Goal: Navigation & Orientation: Find specific page/section

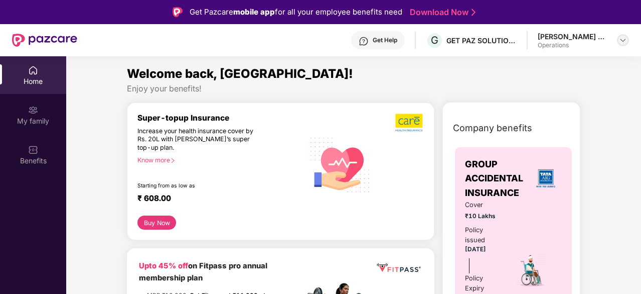
click at [620, 41] on img at bounding box center [623, 40] width 8 height 8
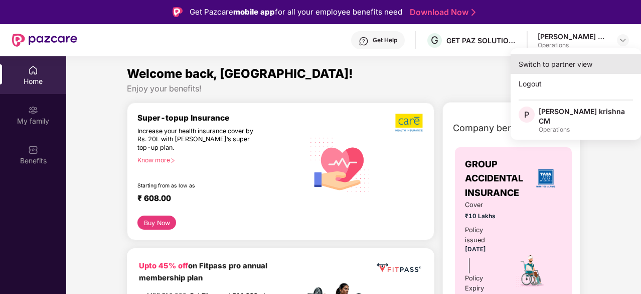
click at [558, 67] on div "Switch to partner view" at bounding box center [576, 64] width 130 height 20
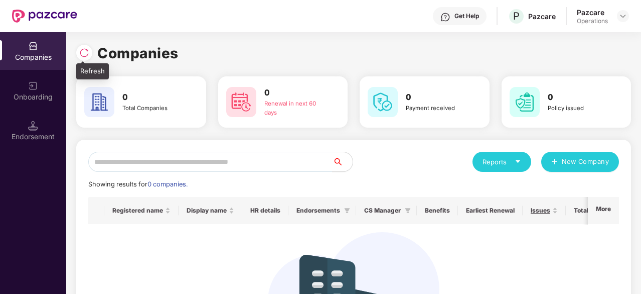
click at [88, 55] on img at bounding box center [84, 53] width 10 height 10
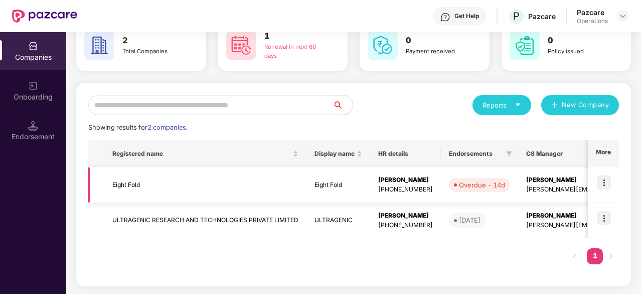
click at [147, 187] on td "Eight Fold" at bounding box center [205, 185] width 202 height 36
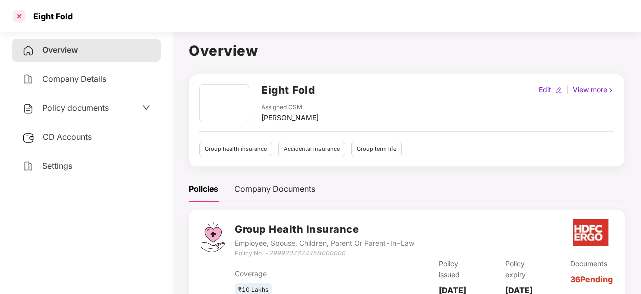
click at [19, 21] on div at bounding box center [19, 16] width 16 height 16
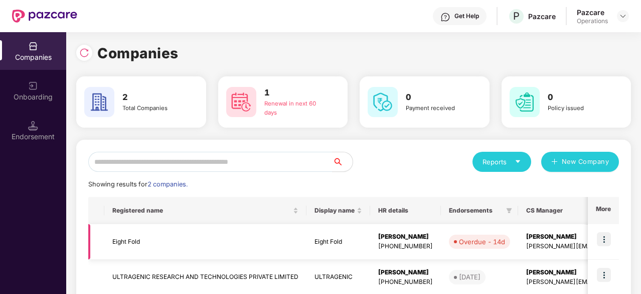
click at [602, 235] on img at bounding box center [604, 239] width 14 height 14
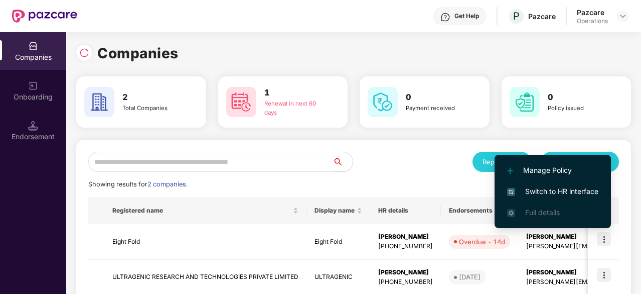
click at [583, 192] on span "Switch to HR interface" at bounding box center [552, 191] width 91 height 11
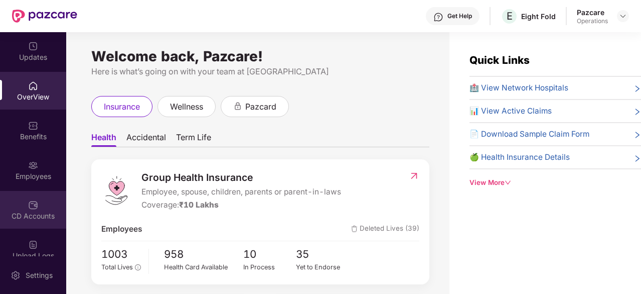
click at [25, 224] on div "CD Accounts" at bounding box center [33, 210] width 66 height 38
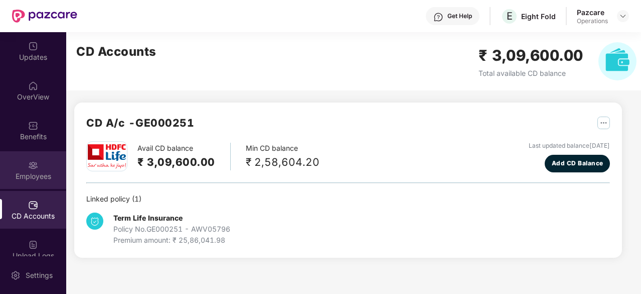
click at [31, 170] on img at bounding box center [33, 165] width 10 height 10
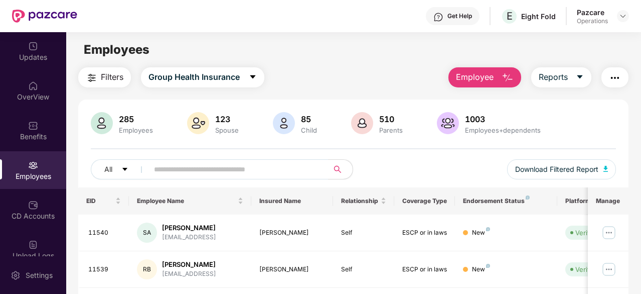
click at [31, 170] on img at bounding box center [33, 165] width 10 height 10
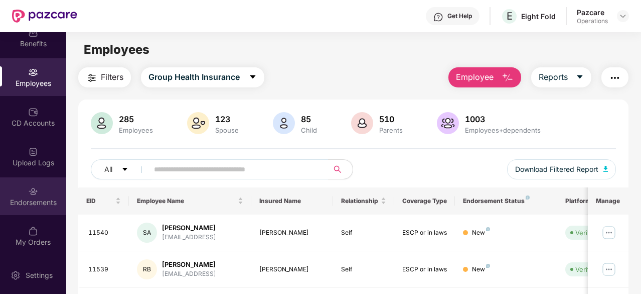
click at [28, 186] on img at bounding box center [33, 191] width 10 height 10
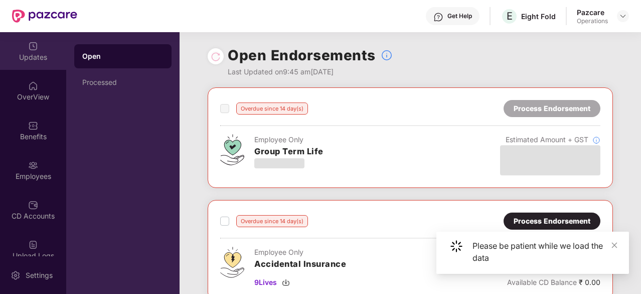
click at [37, 53] on div "Updates" at bounding box center [33, 57] width 66 height 10
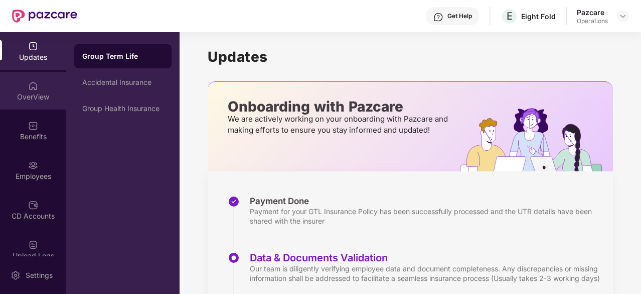
click at [33, 87] on img at bounding box center [33, 86] width 10 height 10
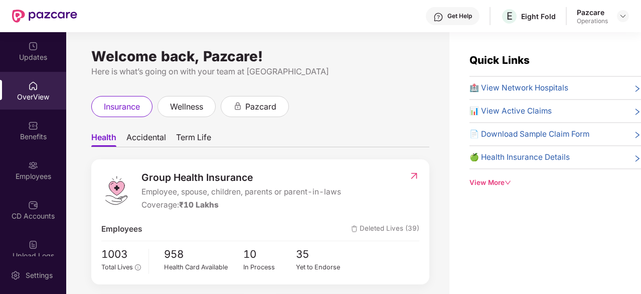
click at [416, 174] on img at bounding box center [414, 176] width 11 height 10
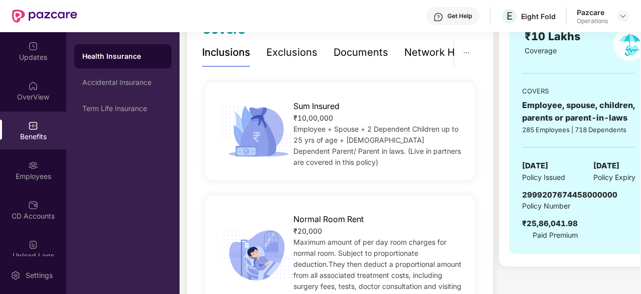
scroll to position [159, 0]
click at [106, 88] on div "Accidental Insurance" at bounding box center [122, 82] width 97 height 24
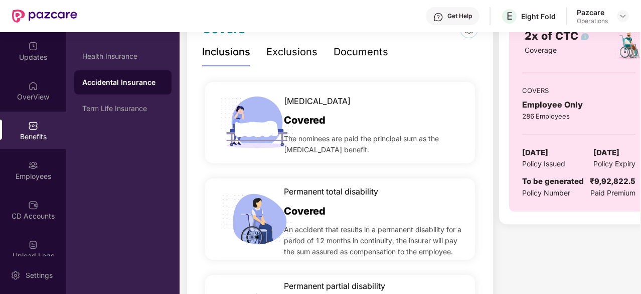
click at [26, 130] on div "Benefits" at bounding box center [33, 130] width 66 height 38
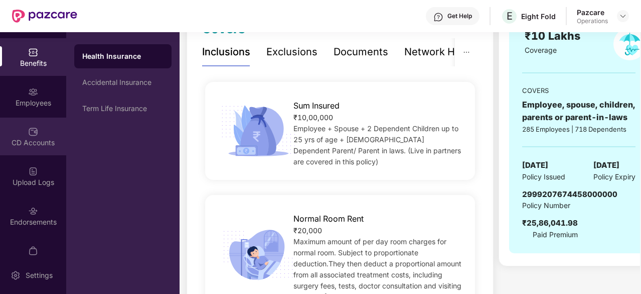
scroll to position [74, 0]
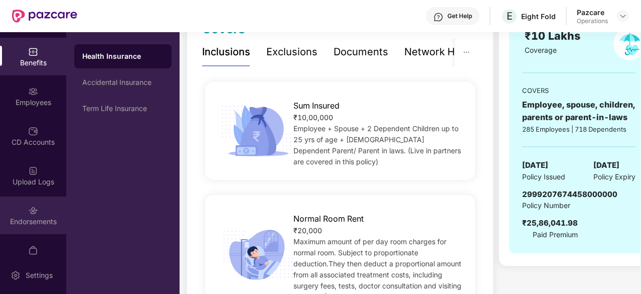
click at [28, 205] on img at bounding box center [33, 210] width 10 height 10
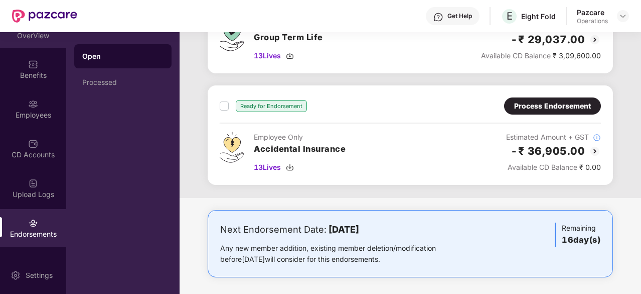
scroll to position [0, 0]
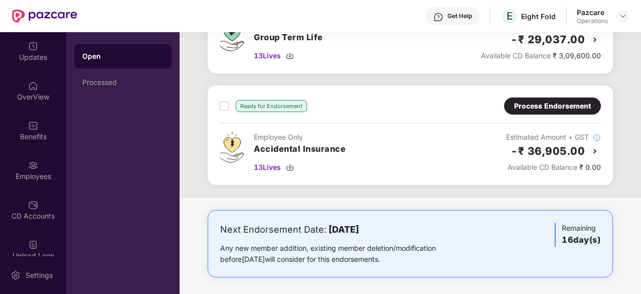
click at [625, 10] on div "Pazcare Operations" at bounding box center [603, 17] width 52 height 18
click at [622, 14] on img at bounding box center [623, 16] width 8 height 8
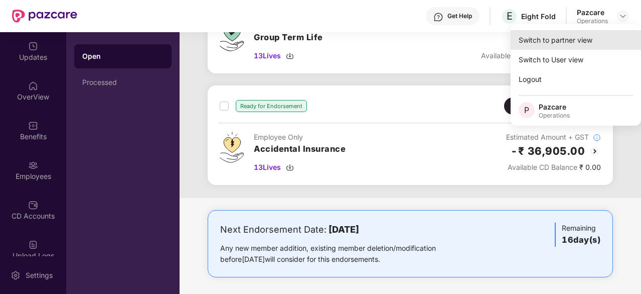
click at [583, 42] on div "Switch to partner view" at bounding box center [576, 40] width 130 height 20
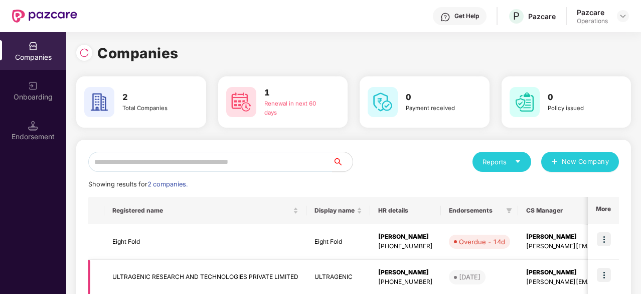
click at [601, 275] on img at bounding box center [604, 274] width 14 height 14
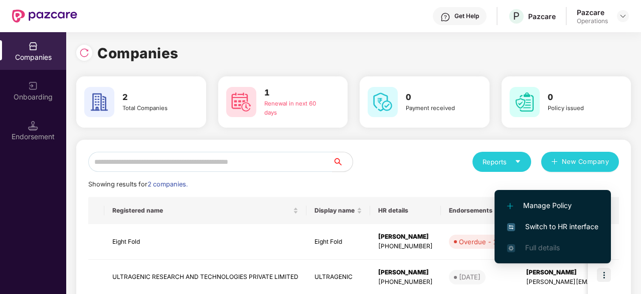
click at [572, 224] on span "Switch to HR interface" at bounding box center [552, 226] width 91 height 11
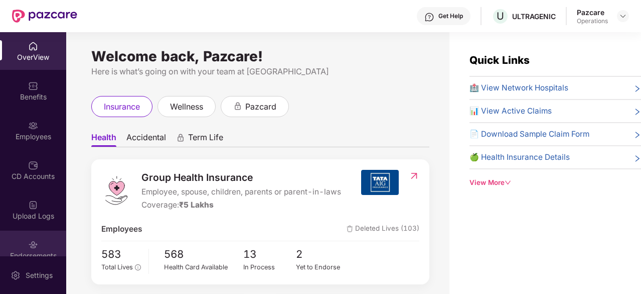
click at [41, 240] on div "Endorsements" at bounding box center [33, 249] width 66 height 38
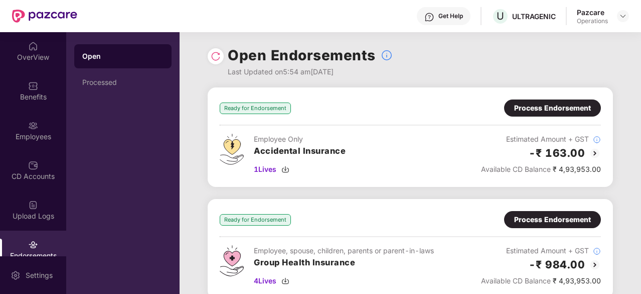
click at [593, 151] on img at bounding box center [595, 153] width 12 height 12
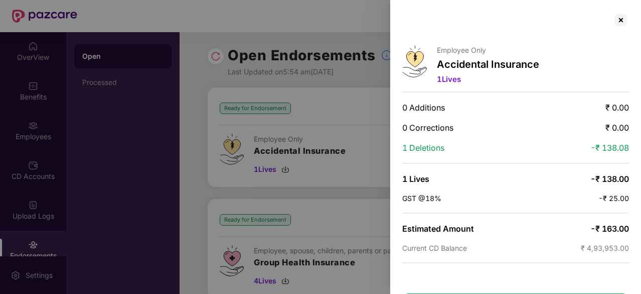
click at [274, 106] on div at bounding box center [320, 147] width 641 height 294
click at [618, 24] on div at bounding box center [621, 20] width 16 height 16
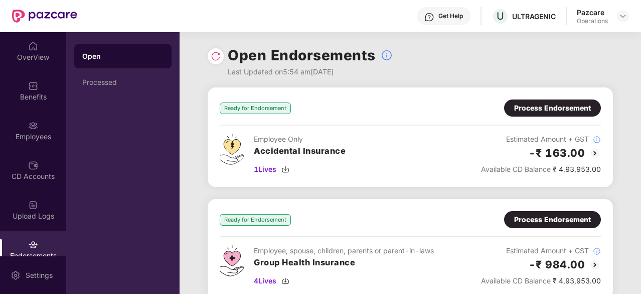
scroll to position [115, 0]
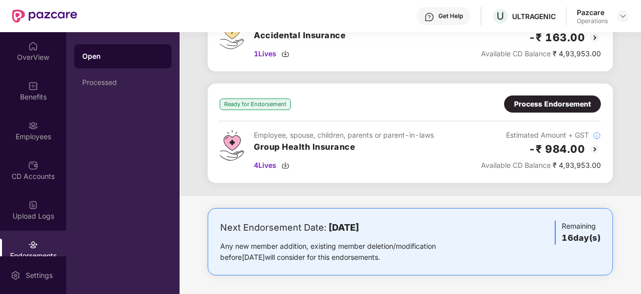
click at [597, 144] on img at bounding box center [595, 149] width 12 height 12
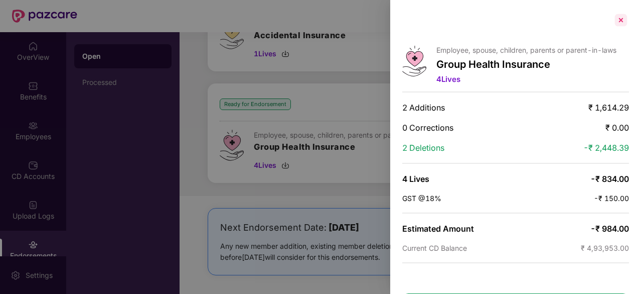
click at [619, 20] on div at bounding box center [621, 20] width 16 height 16
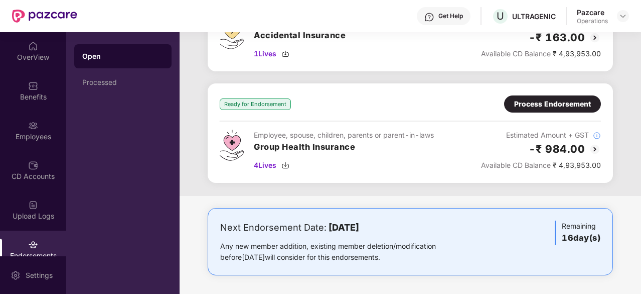
click at [592, 148] on img at bounding box center [595, 149] width 12 height 12
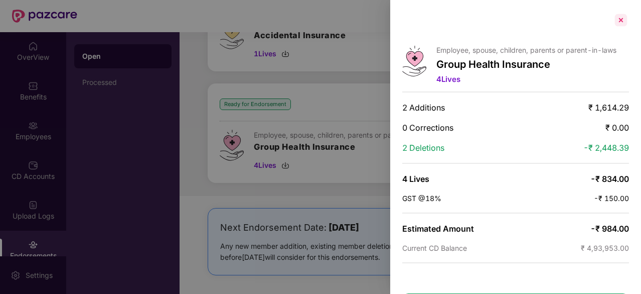
click at [619, 17] on div at bounding box center [621, 20] width 16 height 16
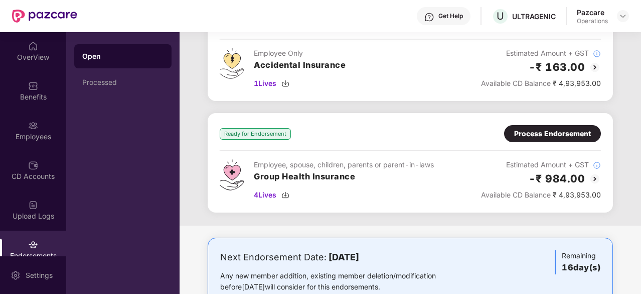
scroll to position [89, 0]
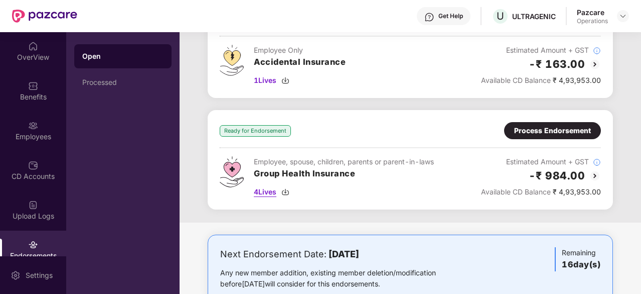
click at [285, 191] on img at bounding box center [285, 192] width 8 height 8
